Goal: Task Accomplishment & Management: Manage account settings

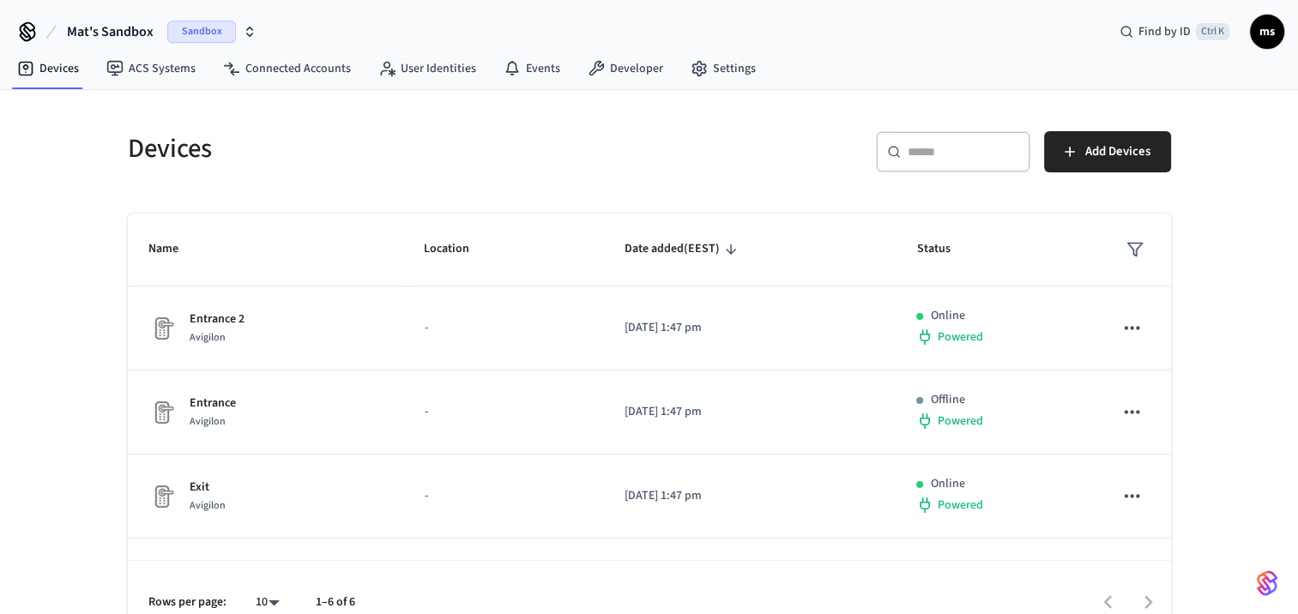
click at [142, 31] on span "Mat's Sandbox" at bounding box center [110, 31] width 87 height 21
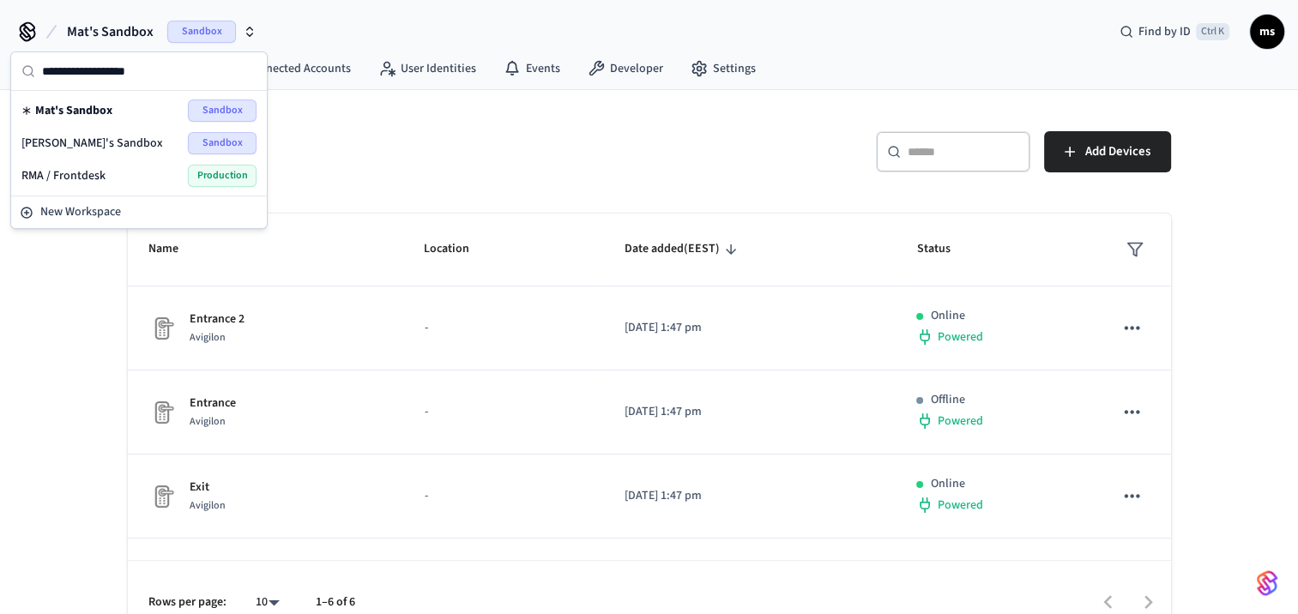
click at [133, 148] on span "[PERSON_NAME]'s Sandbox" at bounding box center [92, 143] width 142 height 17
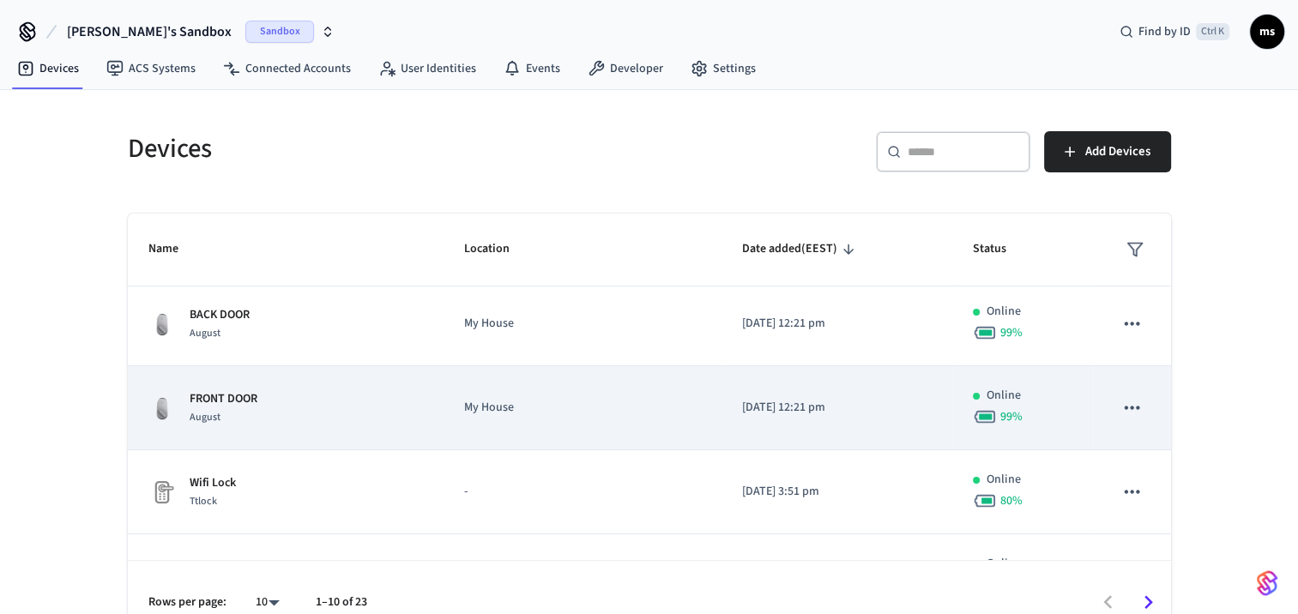
scroll to position [89, 0]
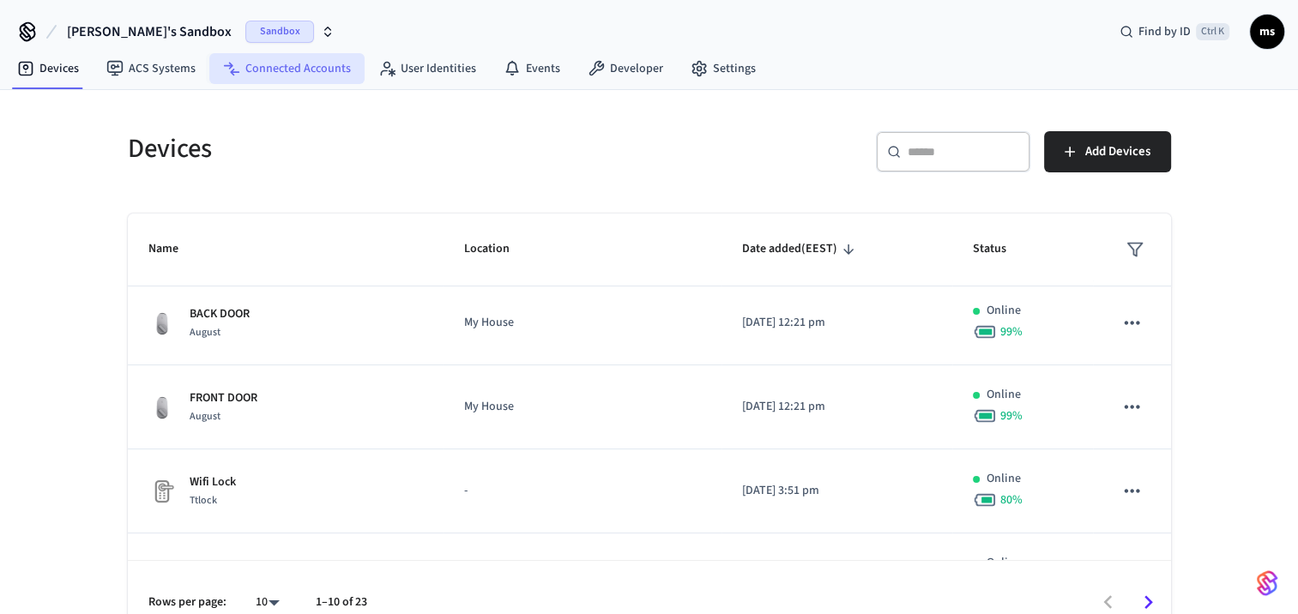
click at [312, 69] on link "Connected Accounts" at bounding box center [286, 68] width 155 height 31
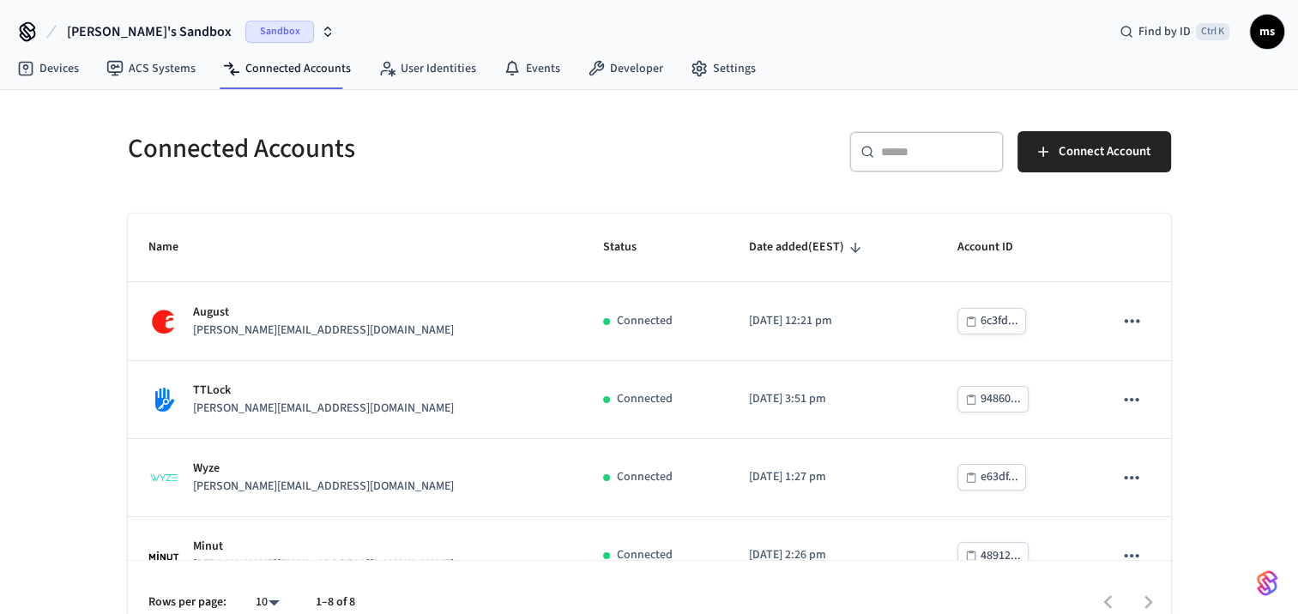
click at [165, 33] on span "[PERSON_NAME]'s Sandbox" at bounding box center [149, 31] width 165 height 21
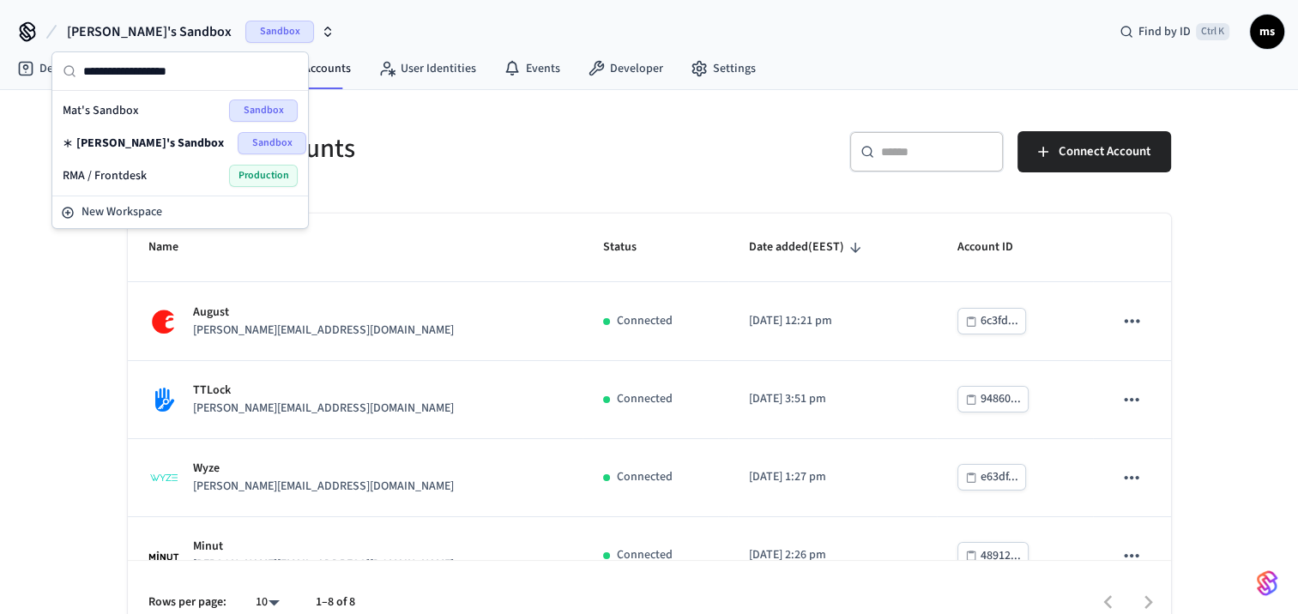
click at [60, 240] on div "Connected Accounts ​ ​ Connect Account Name Status Date added (EEST) Account ID…" at bounding box center [649, 367] width 1298 height 554
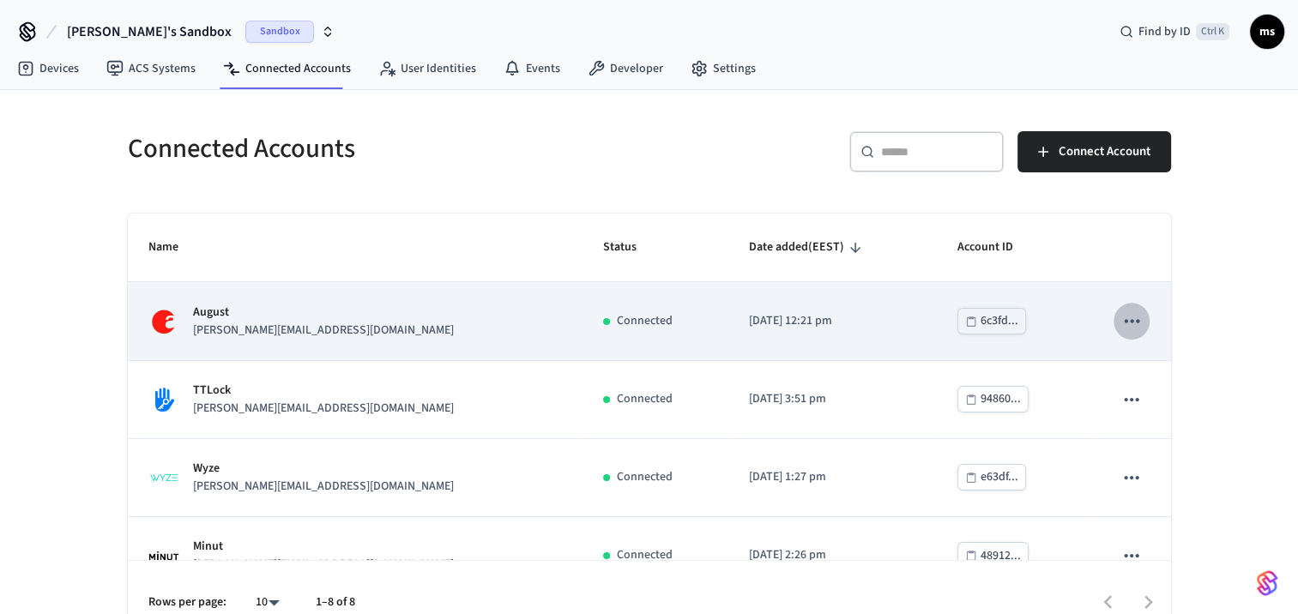
click at [1121, 330] on icon "sticky table" at bounding box center [1132, 321] width 22 height 22
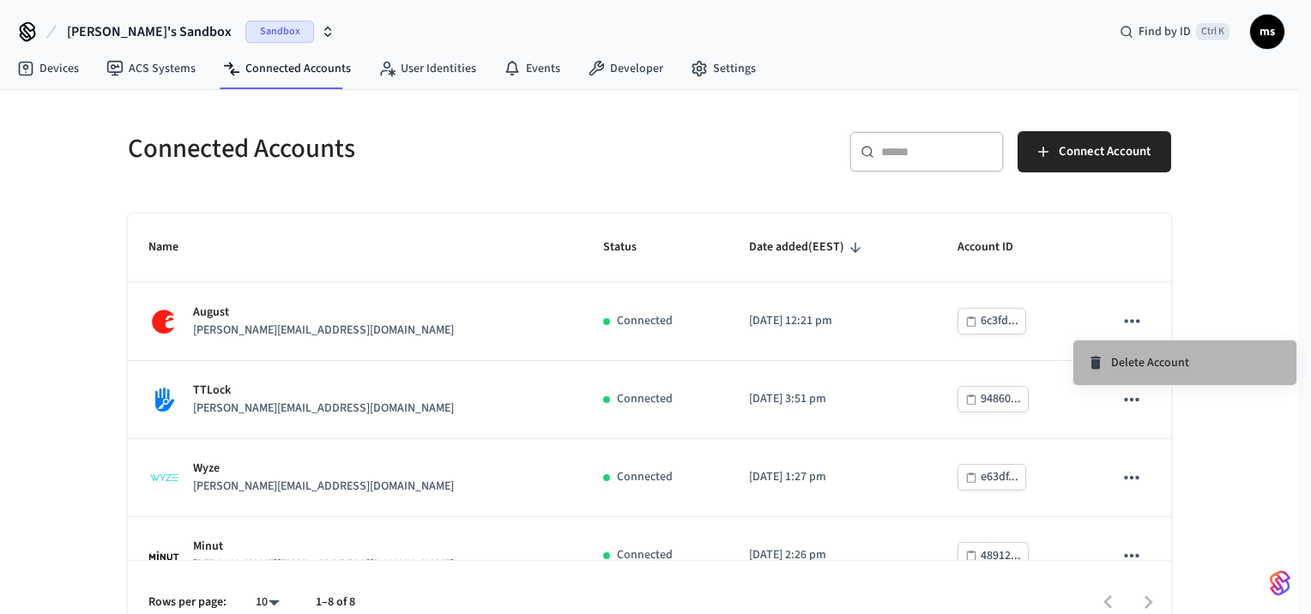
click at [1112, 358] on span "Delete Account" at bounding box center [1150, 362] width 78 height 17
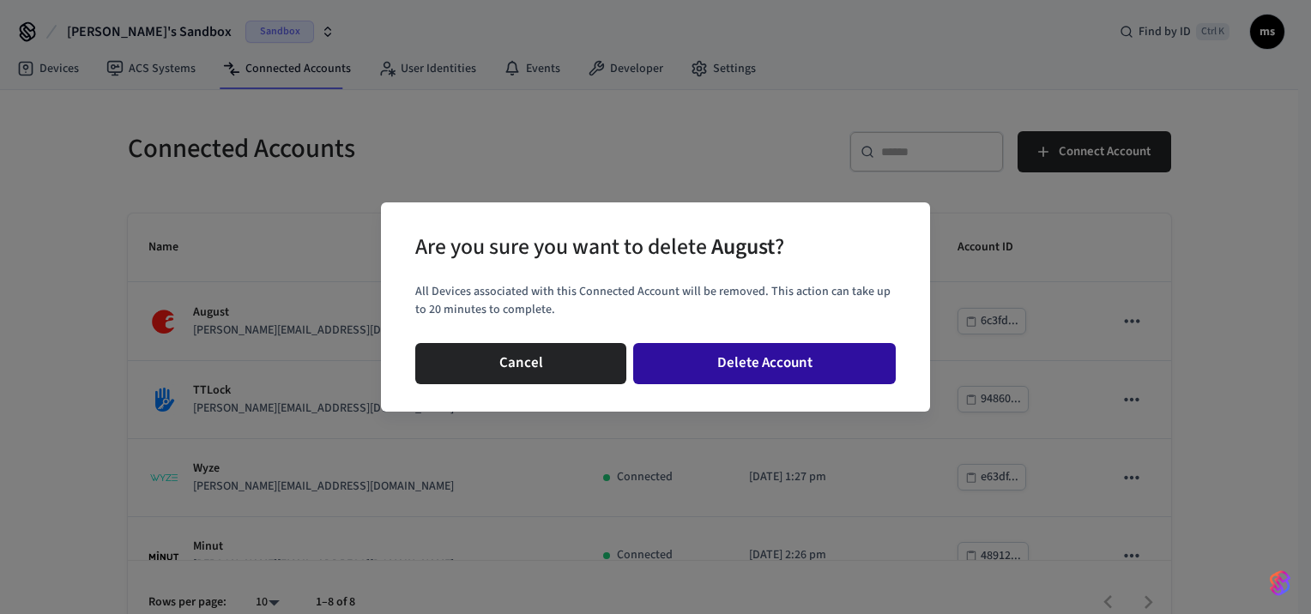
click at [711, 372] on button "Delete Account" at bounding box center [764, 363] width 263 height 41
